Goal: Task Accomplishment & Management: Manage account settings

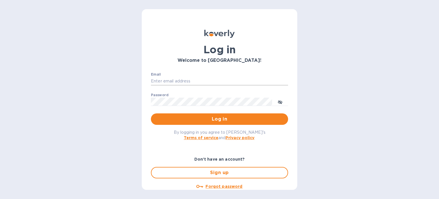
drag, startPoint x: 0, startPoint y: 0, endPoint x: 175, endPoint y: 78, distance: 191.2
click at [175, 78] on input "Email" at bounding box center [219, 81] width 137 height 9
type input "[EMAIL_ADDRESS][DOMAIN_NAME]"
click at [226, 184] on u "Forgot password" at bounding box center [224, 186] width 37 height 5
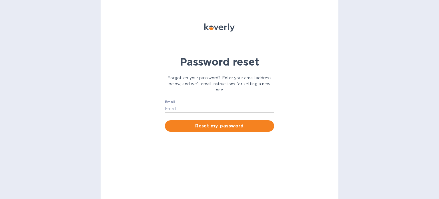
click at [179, 106] on input "Email" at bounding box center [219, 108] width 109 height 9
type input "[EMAIL_ADDRESS][DOMAIN_NAME]"
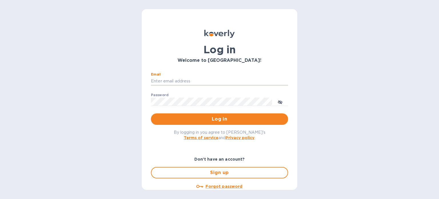
click at [155, 81] on input "Email" at bounding box center [219, 81] width 137 height 9
type input "[EMAIL_ADDRESS][DOMAIN_NAME]"
click at [168, 97] on div "Password ​" at bounding box center [219, 103] width 137 height 21
click at [205, 80] on input "[EMAIL_ADDRESS][DOMAIN_NAME]" at bounding box center [219, 81] width 137 height 9
click at [284, 101] on button "toggle password visibility" at bounding box center [280, 101] width 11 height 11
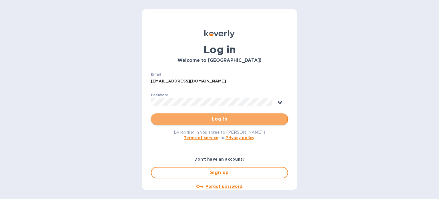
click at [197, 113] on button "Log in" at bounding box center [219, 118] width 137 height 11
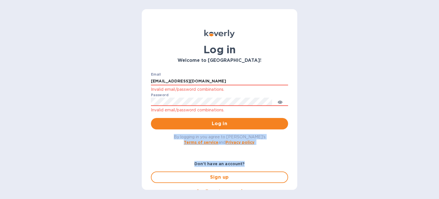
drag, startPoint x: 439, startPoint y: 103, endPoint x: 438, endPoint y: 156, distance: 53.8
click at [438, 156] on div "Log in Welcome to Koverly! Email billing@trinitycb.com Invalid email/password c…" at bounding box center [219, 99] width 439 height 199
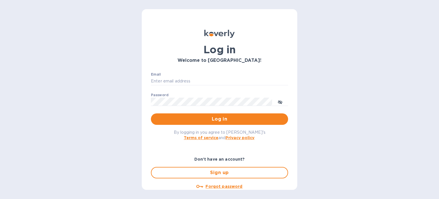
click at [198, 75] on div "Email ​" at bounding box center [219, 82] width 137 height 21
click at [188, 77] on input "Email" at bounding box center [219, 81] width 137 height 9
type input "[EMAIL_ADDRESS][DOMAIN_NAME]"
click at [218, 186] on u "Forgot password" at bounding box center [224, 186] width 37 height 5
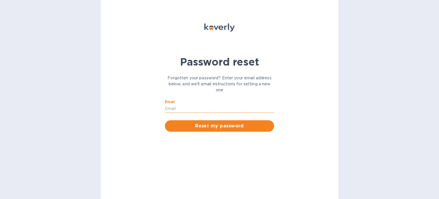
click at [197, 105] on input "Email" at bounding box center [219, 108] width 109 height 9
type input "[EMAIL_ADDRESS][DOMAIN_NAME]"
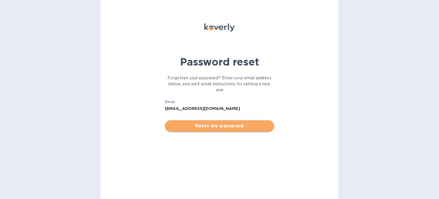
click at [192, 130] on button "Reset my password" at bounding box center [219, 125] width 109 height 11
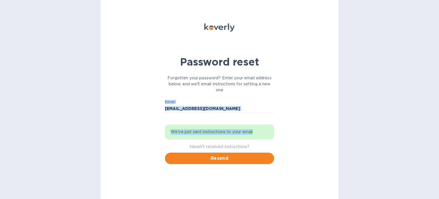
drag, startPoint x: 439, startPoint y: 94, endPoint x: 435, endPoint y: 141, distance: 47.1
click at [435, 141] on div "Password reset Forgotten your password? Enter your email address below, and we'…" at bounding box center [219, 99] width 439 height 199
click at [209, 103] on div "Email [EMAIL_ADDRESS][DOMAIN_NAME] ​" at bounding box center [219, 110] width 109 height 21
